Goal: Task Accomplishment & Management: Complete application form

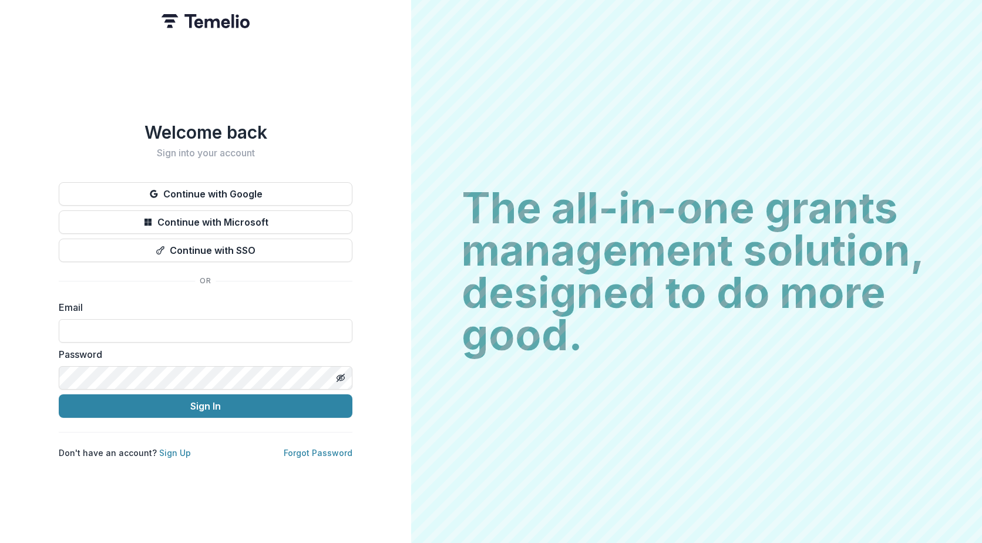
click at [12, 183] on div "Welcome back Sign into your account Continue with Google Continue with Microsof…" at bounding box center [205, 271] width 411 height 543
click at [120, 324] on input at bounding box center [206, 330] width 294 height 23
type input "**********"
click at [59, 394] on button "Sign In" at bounding box center [206, 405] width 294 height 23
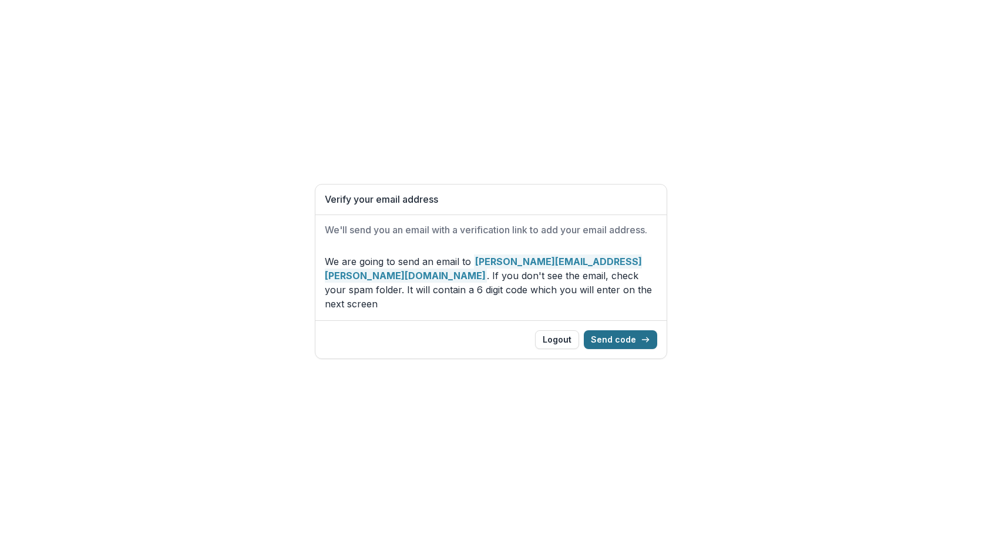
click at [619, 332] on button "Send code" at bounding box center [620, 339] width 73 height 19
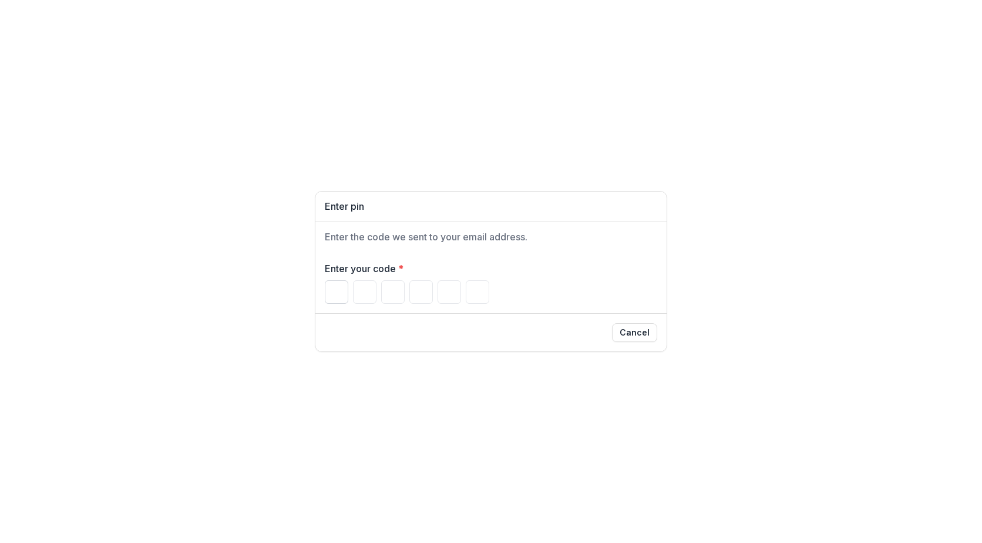
click at [334, 291] on input "Please enter your pin code" at bounding box center [336, 291] width 23 height 23
type input "*"
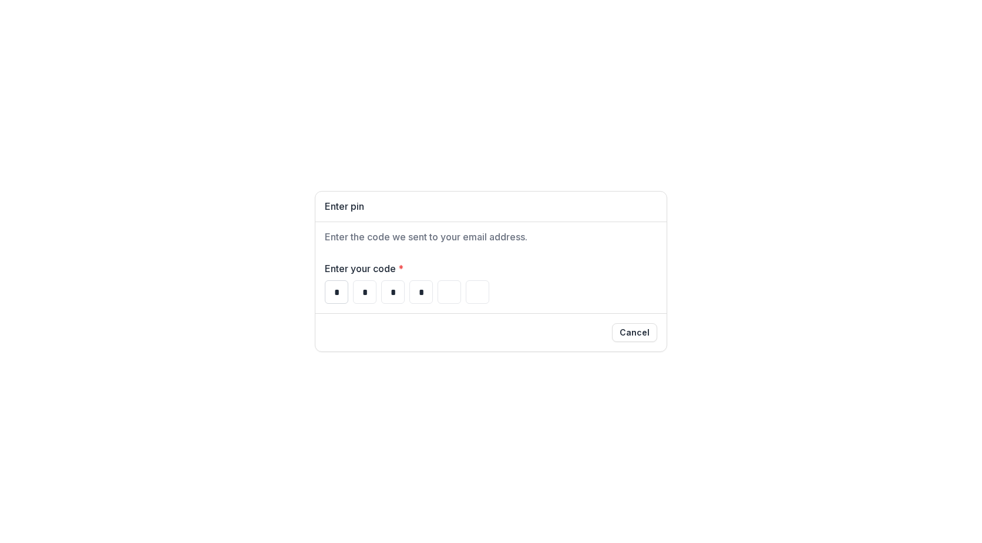
type input "*"
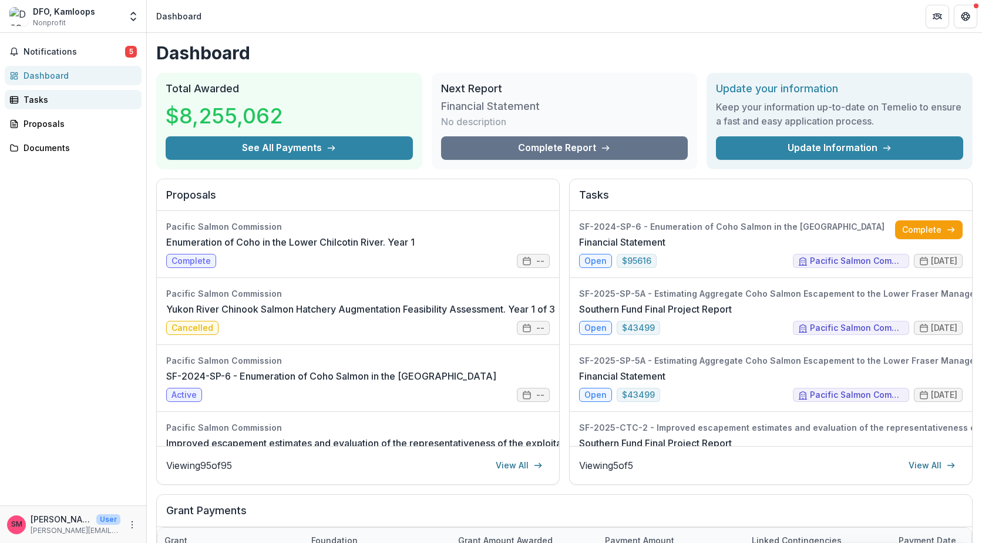
click at [41, 99] on div "Tasks" at bounding box center [77, 99] width 109 height 12
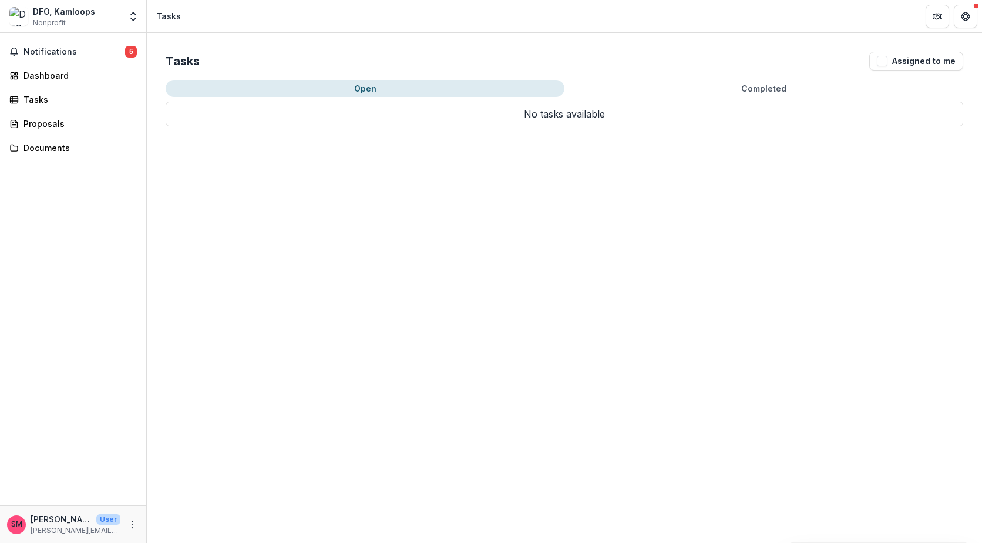
click at [412, 90] on button "Open" at bounding box center [365, 88] width 399 height 17
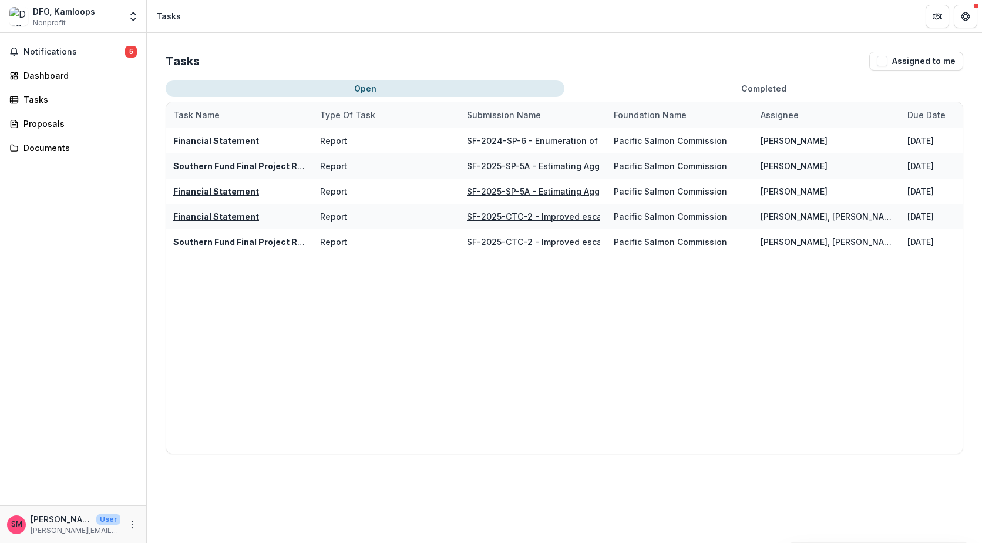
click at [771, 88] on button "Completed" at bounding box center [763, 88] width 399 height 17
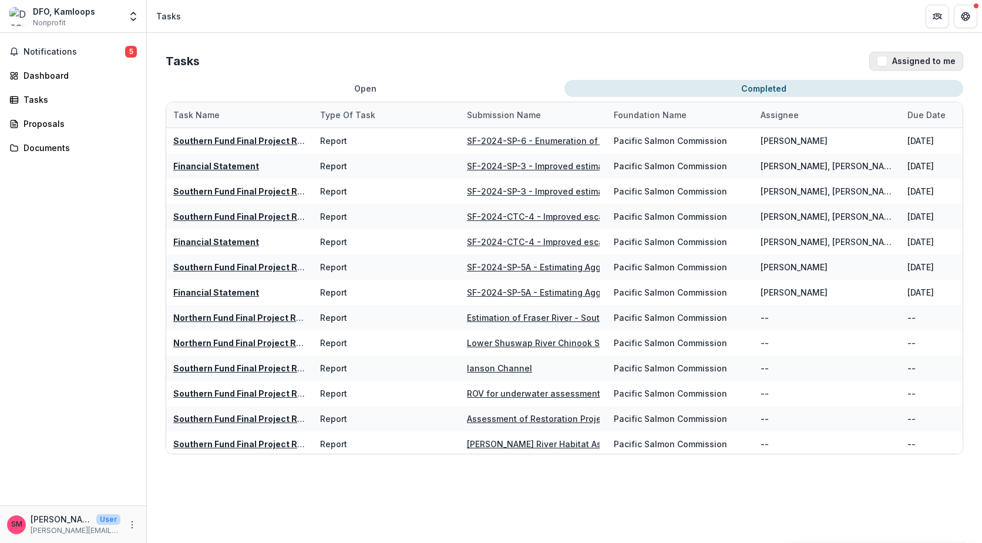
click at [923, 63] on button "Assigned to me" at bounding box center [916, 61] width 94 height 19
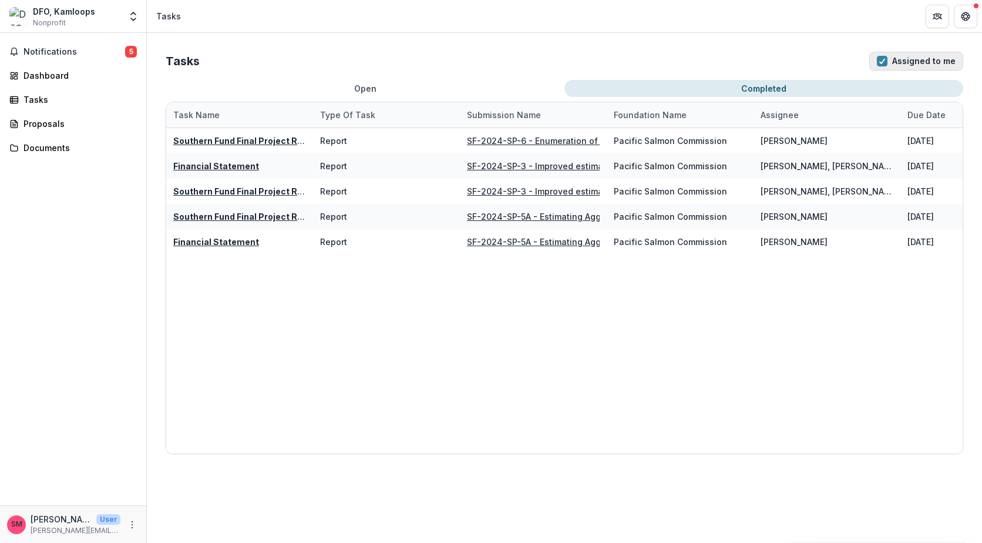
click at [917, 60] on button "Assigned to me" at bounding box center [916, 61] width 94 height 19
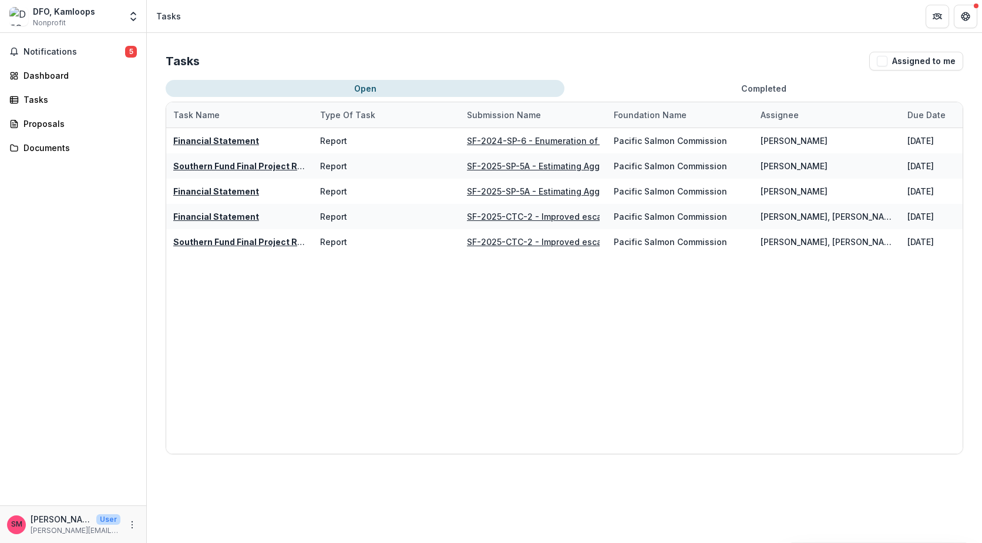
click at [365, 89] on button "Open" at bounding box center [365, 88] width 399 height 17
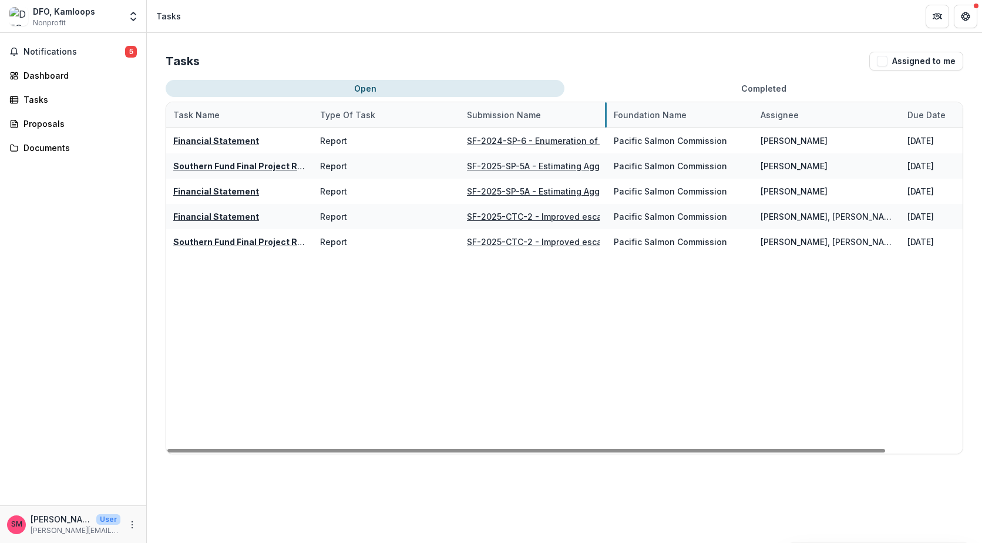
drag, startPoint x: 606, startPoint y: 117, endPoint x: 567, endPoint y: 126, distance: 40.2
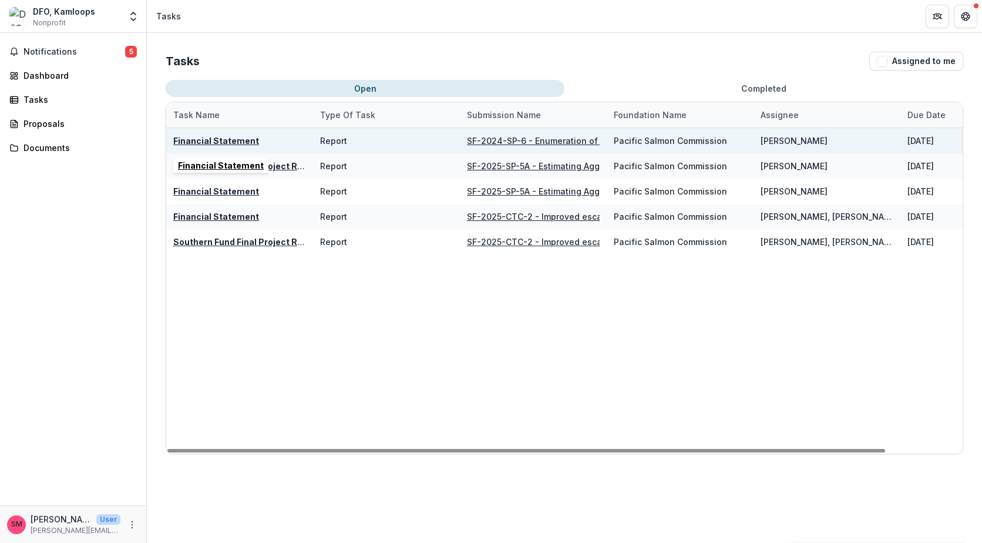
click at [228, 140] on u "Financial Statement" at bounding box center [216, 141] width 86 height 10
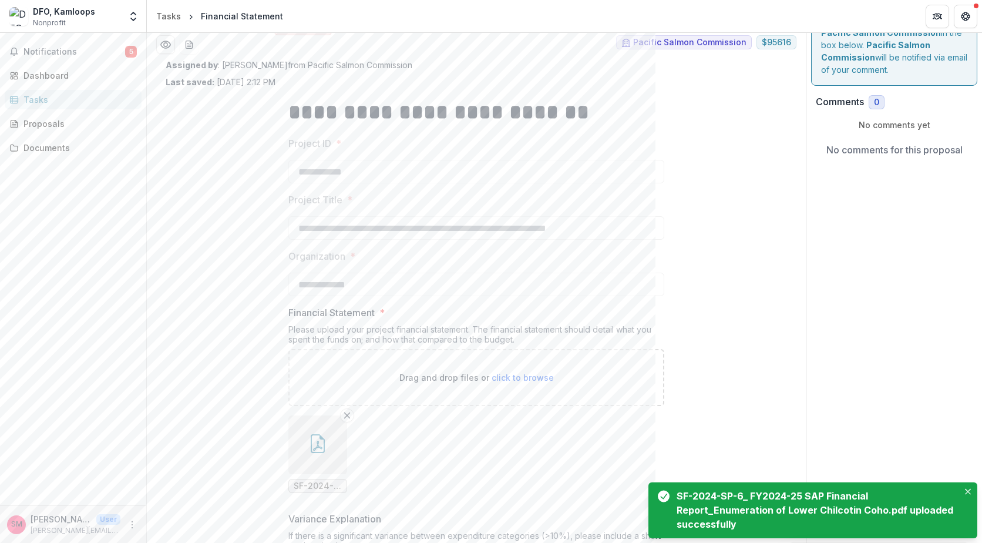
scroll to position [59, 0]
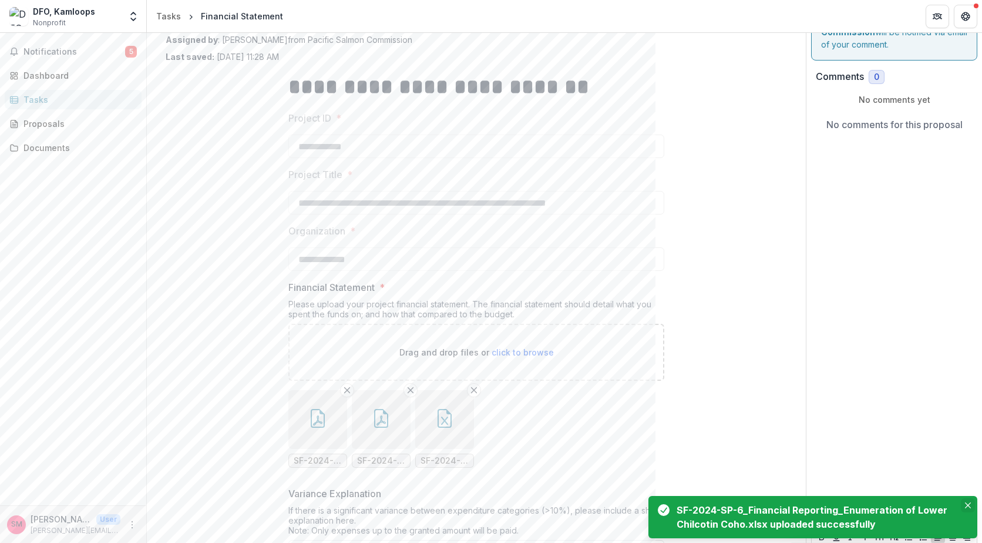
click at [969, 504] on icon "Close" at bounding box center [968, 505] width 6 height 6
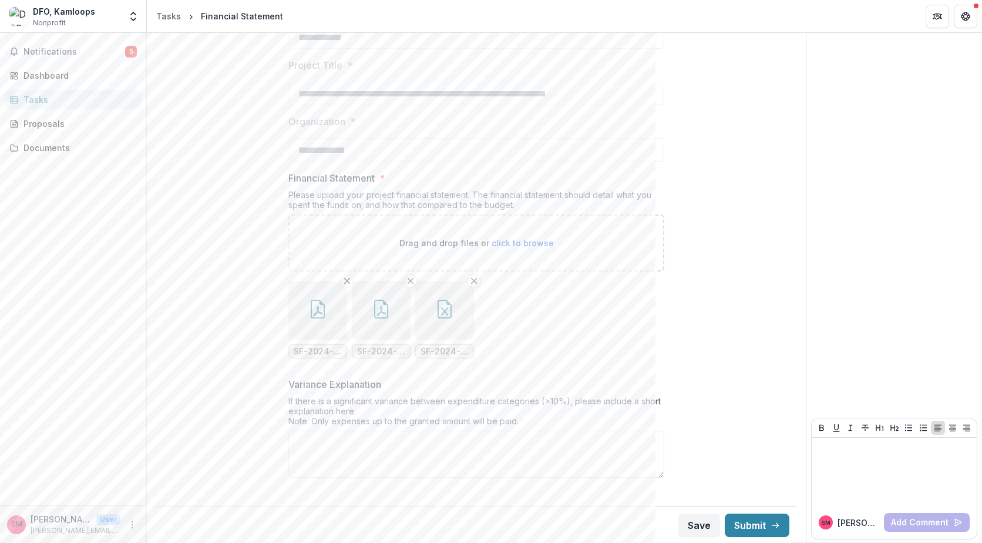
scroll to position [169, 0]
click at [314, 447] on textarea "Variance Explanation" at bounding box center [476, 452] width 376 height 47
type textarea "*"
click at [316, 437] on textarea "Variance Explanation" at bounding box center [476, 452] width 376 height 47
click at [488, 440] on textarea "**********" at bounding box center [476, 452] width 376 height 47
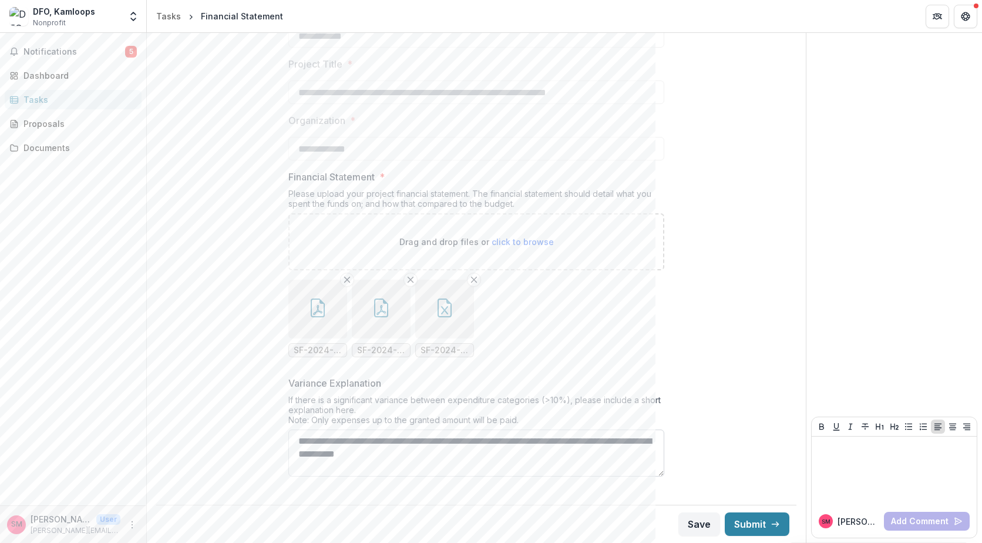
drag, startPoint x: 470, startPoint y: 453, endPoint x: 540, endPoint y: 444, distance: 70.4
click at [540, 444] on textarea "**********" at bounding box center [476, 452] width 376 height 47
type textarea "**********"
click at [582, 441] on textarea "**********" at bounding box center [476, 452] width 376 height 47
click at [752, 527] on button "Submit" at bounding box center [757, 523] width 65 height 23
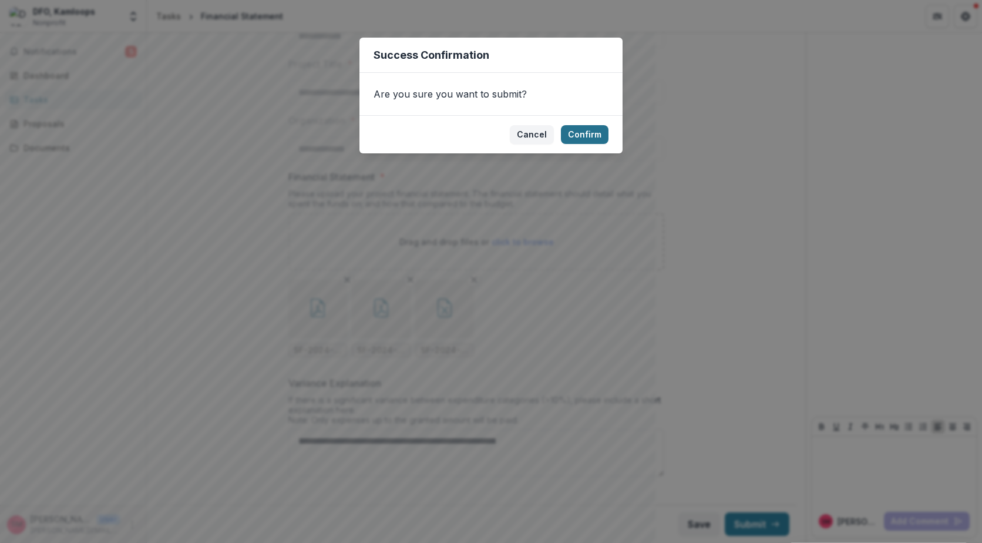
click at [584, 137] on button "Confirm" at bounding box center [585, 134] width 48 height 19
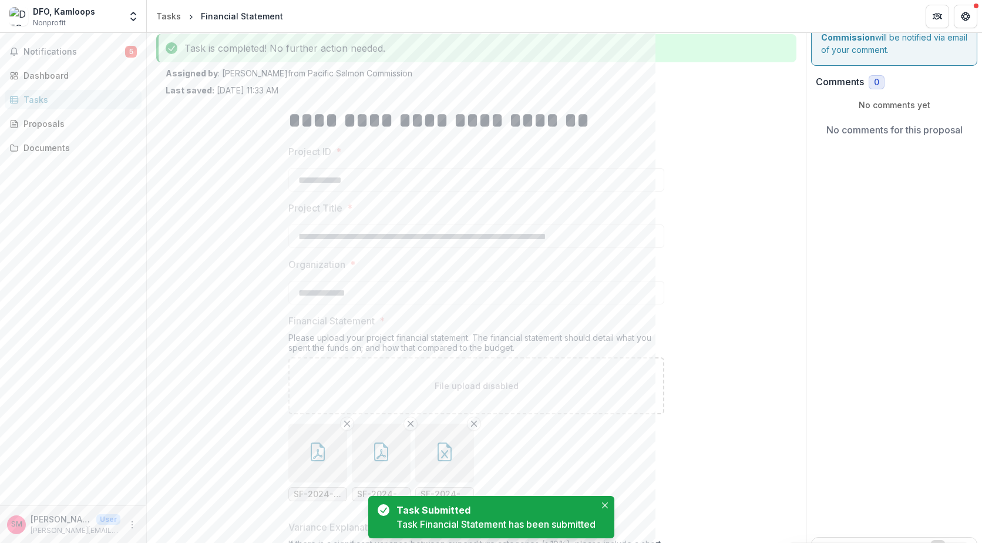
scroll to position [0, 0]
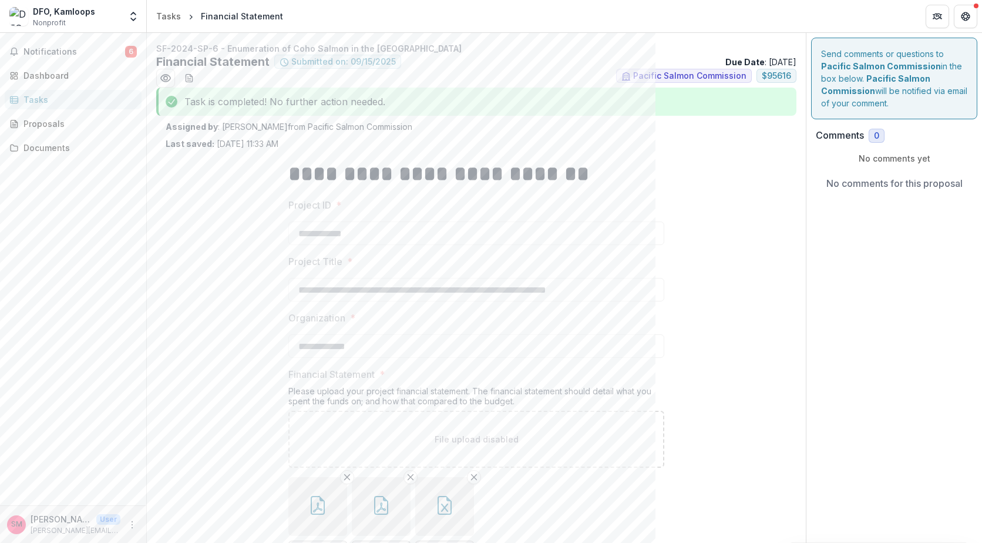
click at [34, 102] on div "Tasks" at bounding box center [77, 99] width 109 height 12
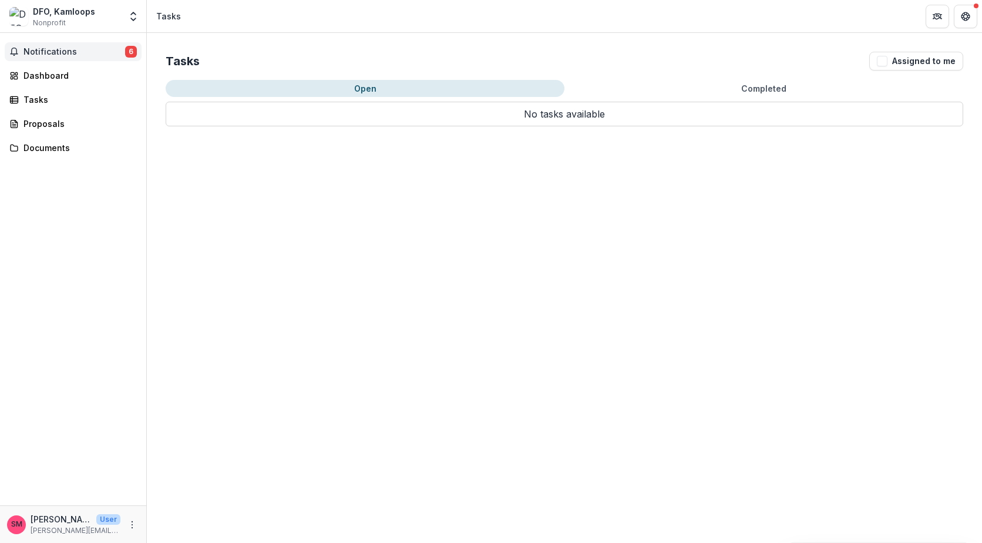
click at [50, 50] on span "Notifications" at bounding box center [74, 52] width 102 height 10
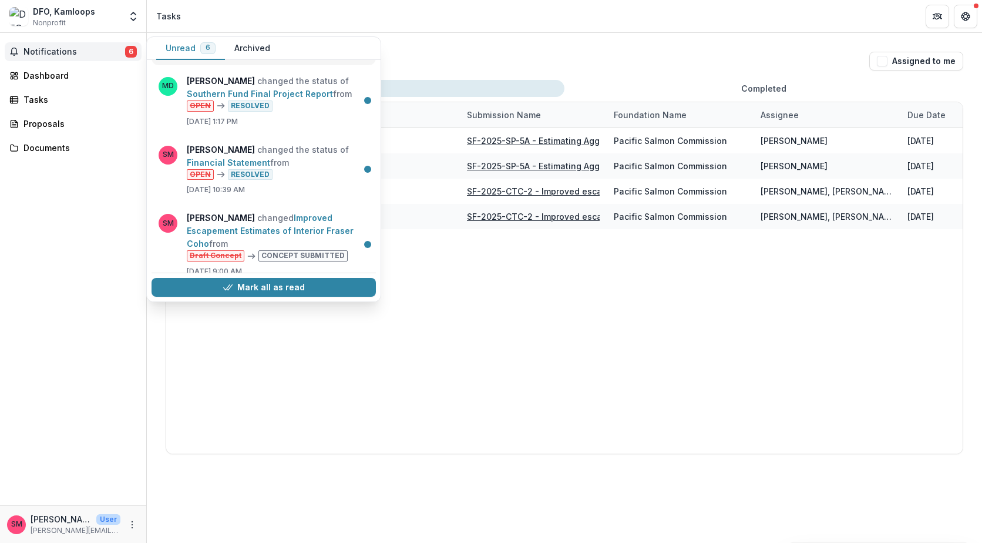
scroll to position [285, 0]
click at [104, 309] on div "Notifications 6 Unread 6 Archived SM [PERSON_NAME] changed the status of Financ…" at bounding box center [73, 269] width 146 height 472
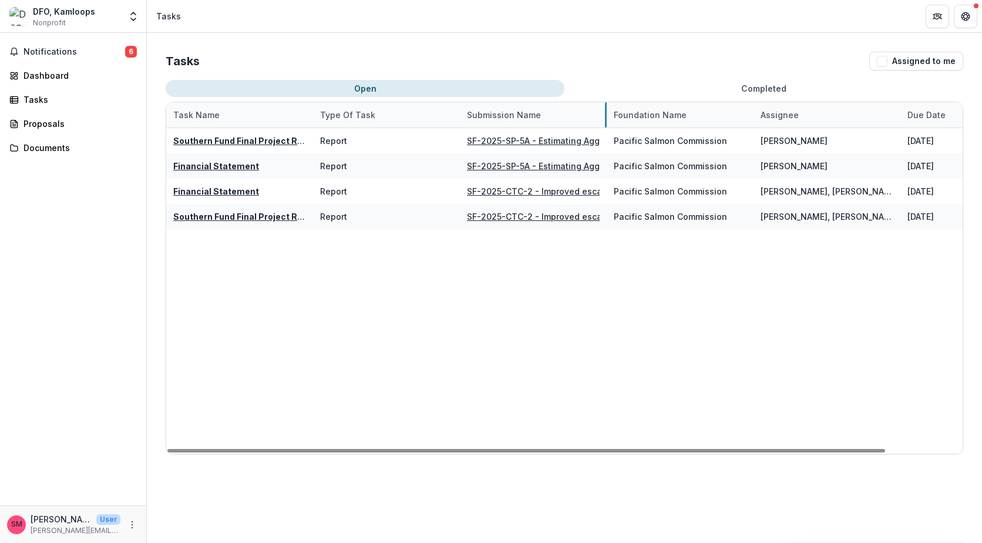
drag, startPoint x: 606, startPoint y: 111, endPoint x: 567, endPoint y: 102, distance: 39.9
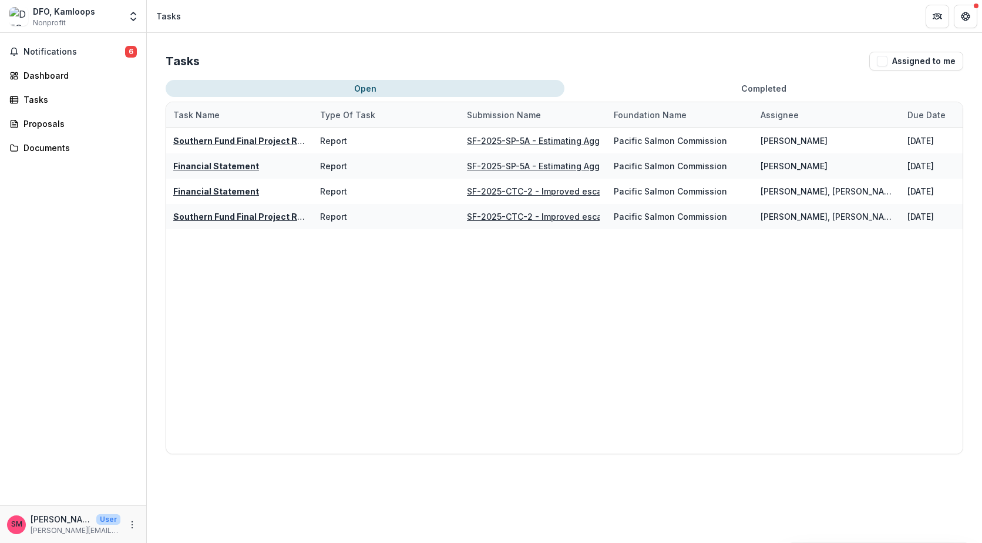
click at [581, 48] on div "Tasks Assigned to me Open Completed Task Name Type of Task Submission Name Foun…" at bounding box center [564, 253] width 835 height 440
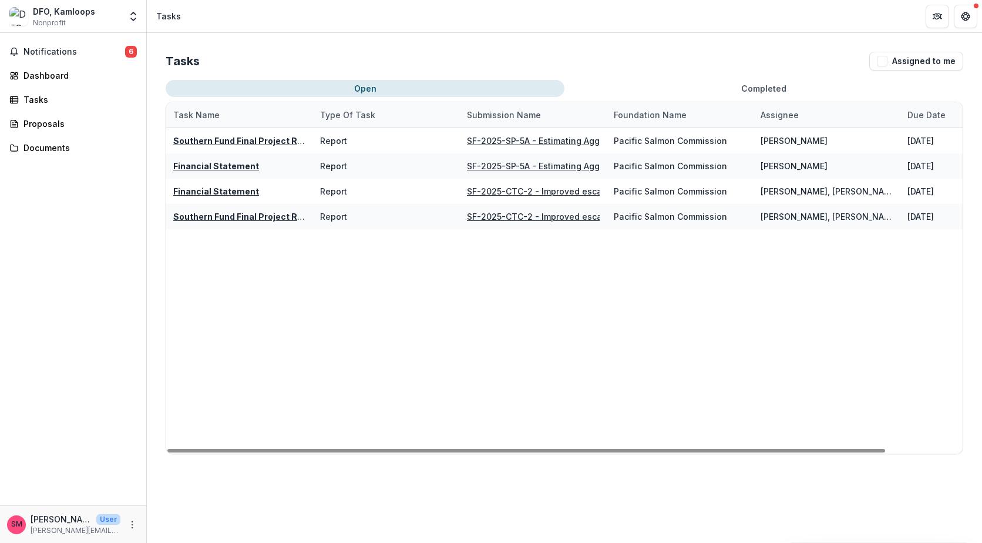
click at [644, 84] on button "Completed" at bounding box center [763, 88] width 399 height 17
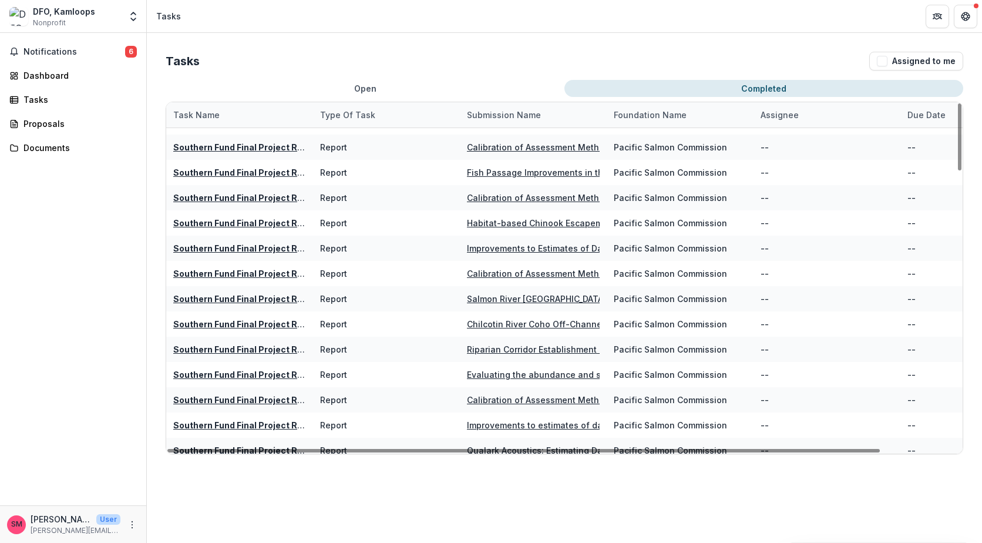
scroll to position [470, 0]
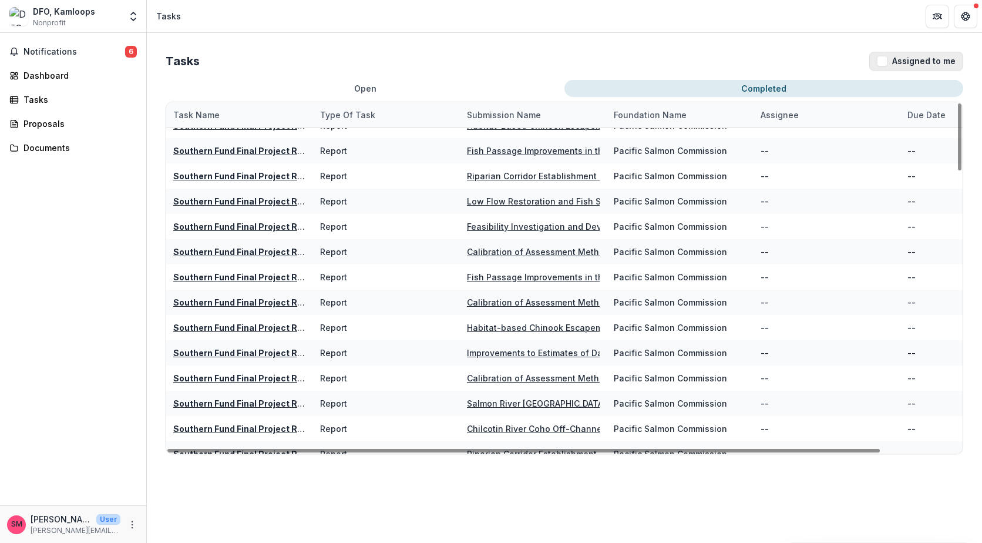
click at [887, 57] on span "button" at bounding box center [882, 61] width 11 height 11
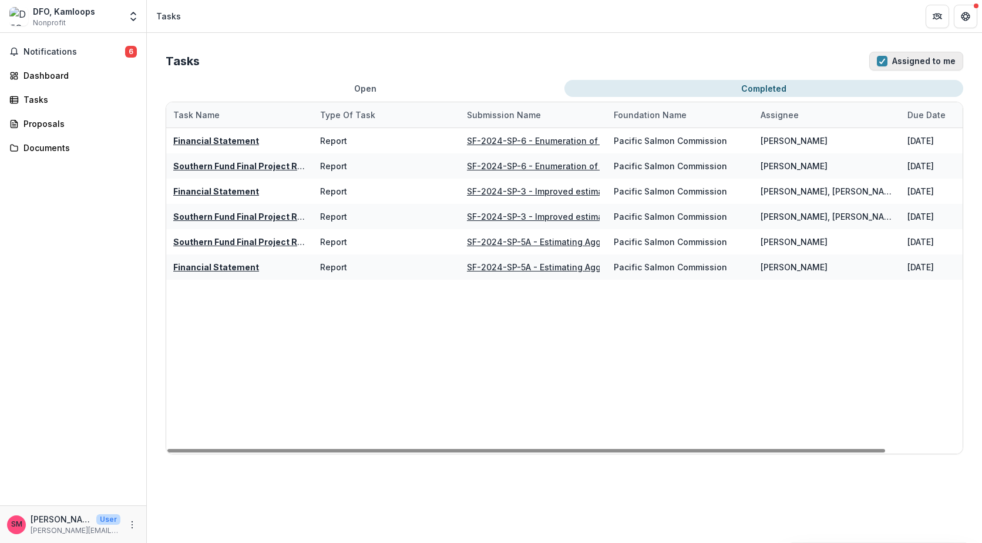
scroll to position [0, 0]
drag, startPoint x: 608, startPoint y: 111, endPoint x: 668, endPoint y: 114, distance: 60.6
click at [668, 114] on div "Foundation Name" at bounding box center [650, 115] width 87 height 12
drag, startPoint x: 604, startPoint y: 110, endPoint x: 661, endPoint y: 116, distance: 57.3
click at [661, 116] on div "Task Name Type of Task Submission Name Foundation Name Assignee Due Date" at bounding box center [606, 114] width 881 height 25
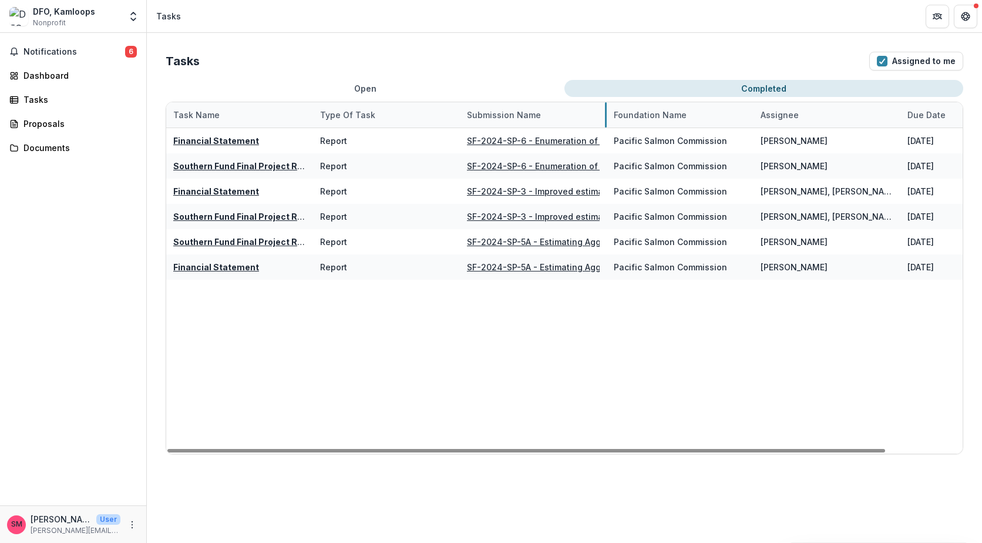
drag, startPoint x: 605, startPoint y: 116, endPoint x: 572, endPoint y: 111, distance: 33.8
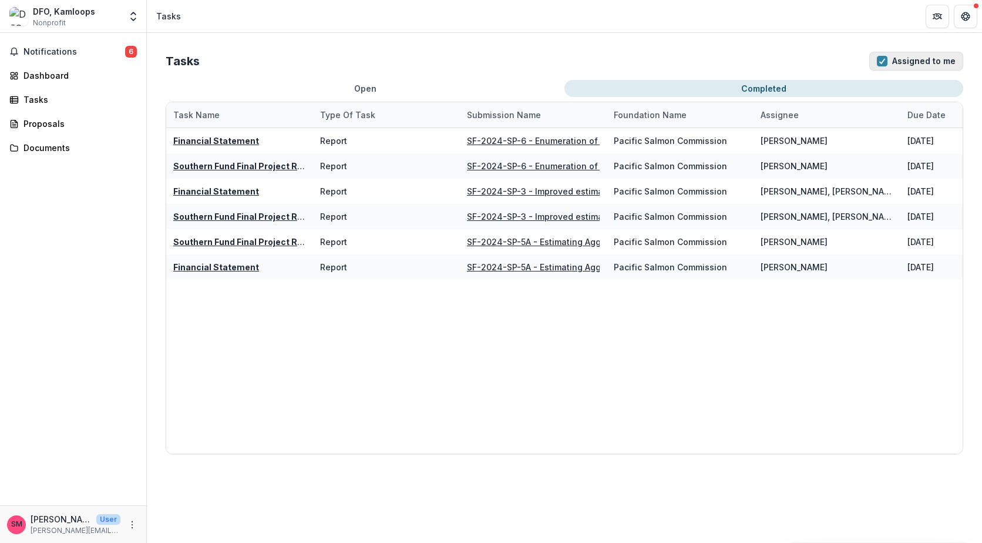
click at [887, 63] on span "button" at bounding box center [882, 61] width 11 height 11
